Goal: Check status: Check status

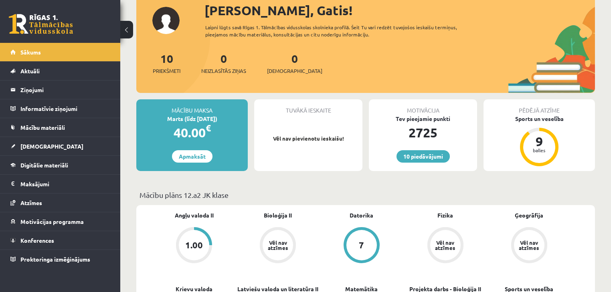
scroll to position [128, 0]
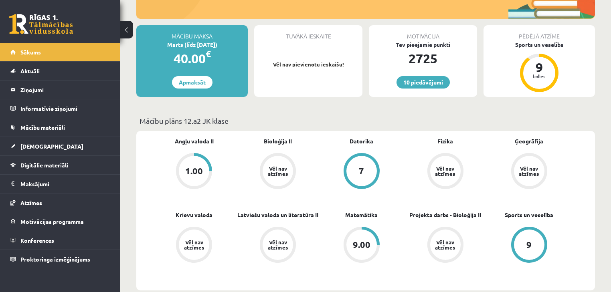
click at [193, 164] on div "1.00" at bounding box center [194, 171] width 30 height 30
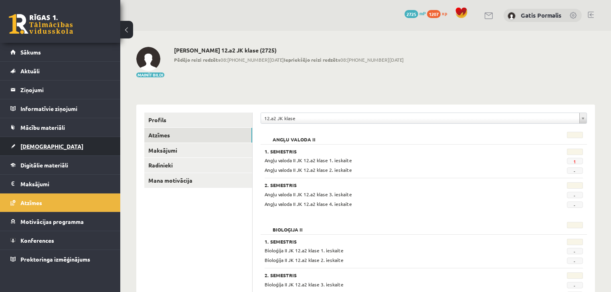
click at [58, 140] on link "[DEMOGRAPHIC_DATA]" at bounding box center [60, 146] width 100 height 18
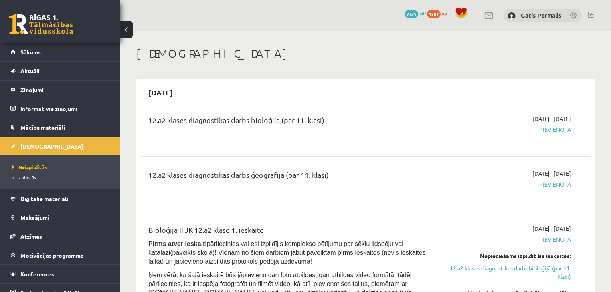
click at [35, 176] on span "Izlabotās" at bounding box center [24, 177] width 24 height 6
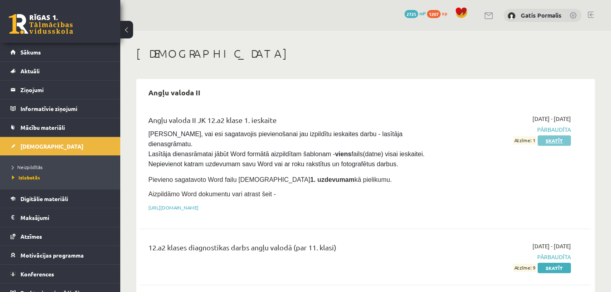
click at [546, 141] on link "Skatīt" at bounding box center [554, 141] width 33 height 10
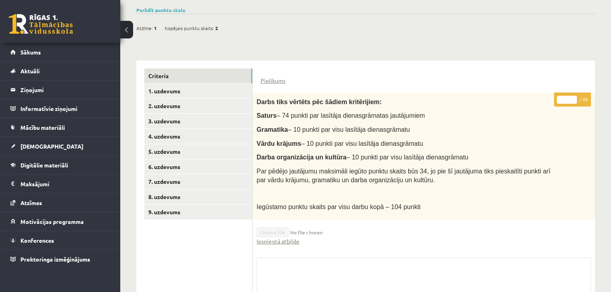
scroll to position [208, 0]
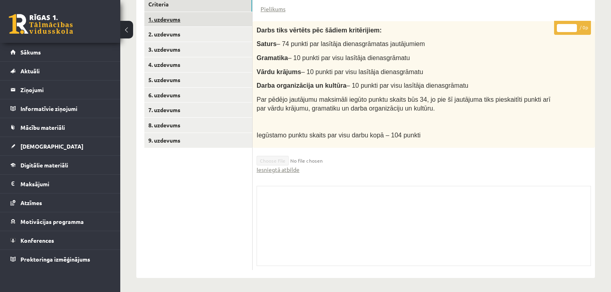
click at [165, 14] on link "1. uzdevums" at bounding box center [198, 19] width 108 height 15
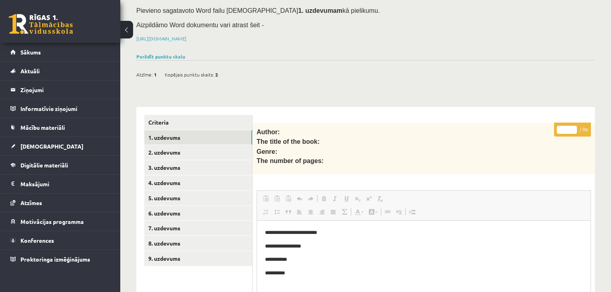
scroll to position [34, 0]
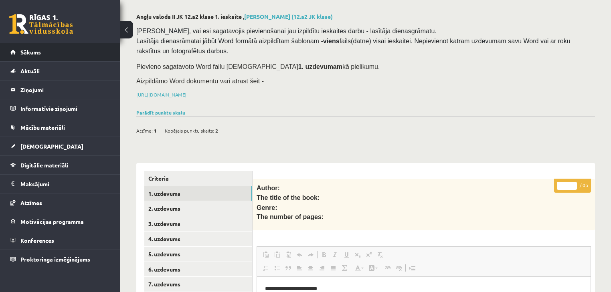
click at [111, 56] on li "Sākums" at bounding box center [60, 52] width 120 height 19
click at [109, 53] on link "Sākums" at bounding box center [60, 52] width 100 height 18
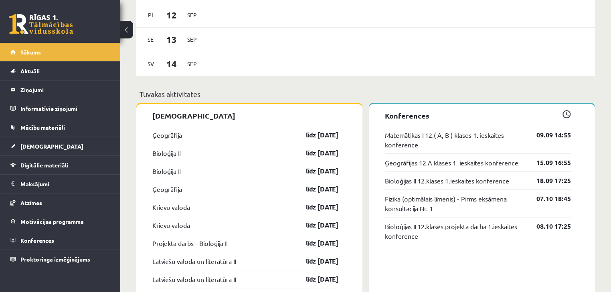
scroll to position [578, 0]
